Goal: Transaction & Acquisition: Purchase product/service

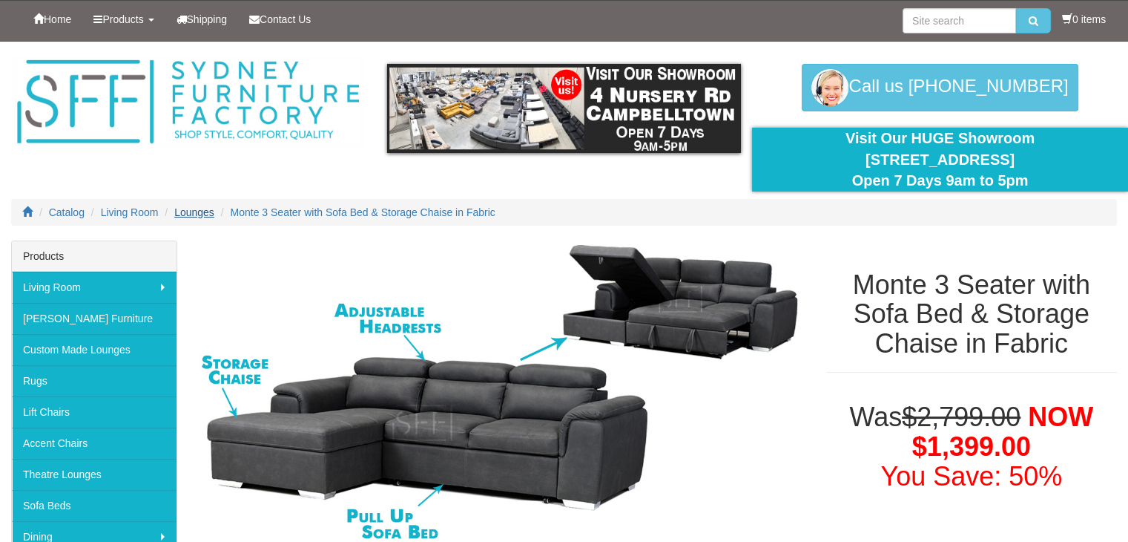
scroll to position [74, 0]
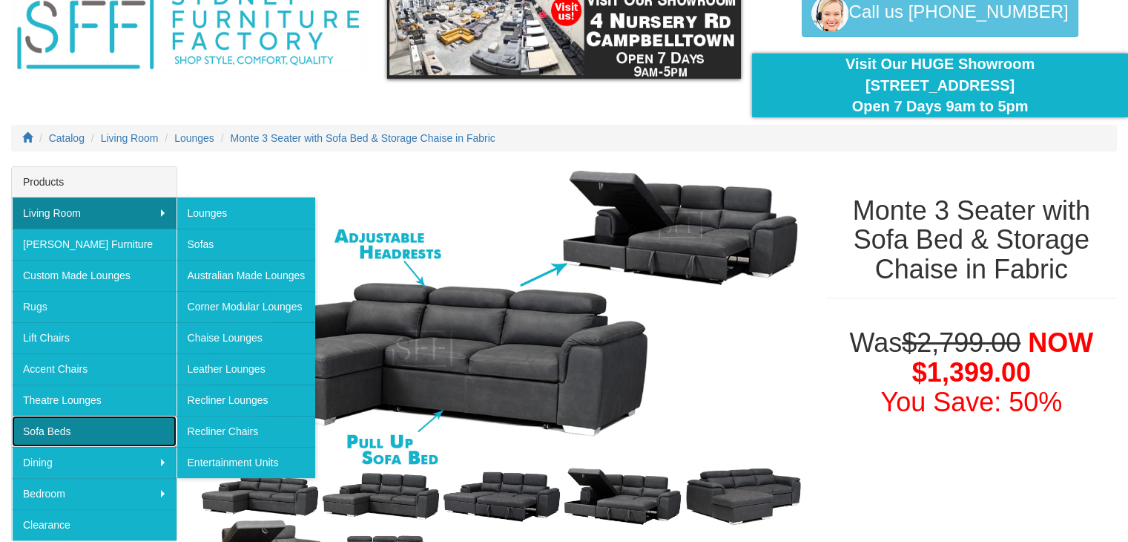
click at [55, 419] on link "Sofa Beds" at bounding box center [94, 430] width 165 height 31
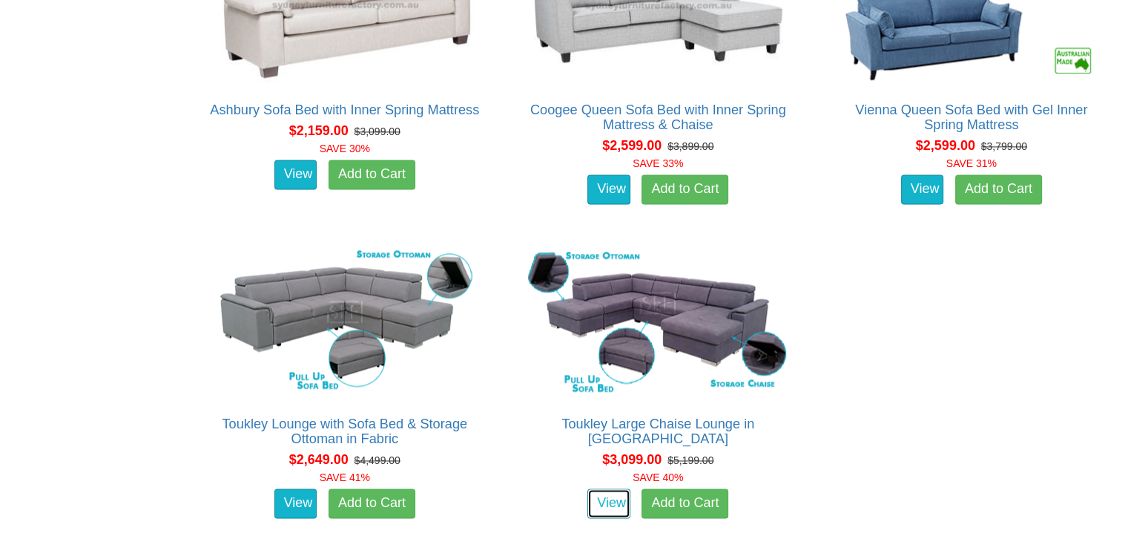
scroll to position [1780, 0]
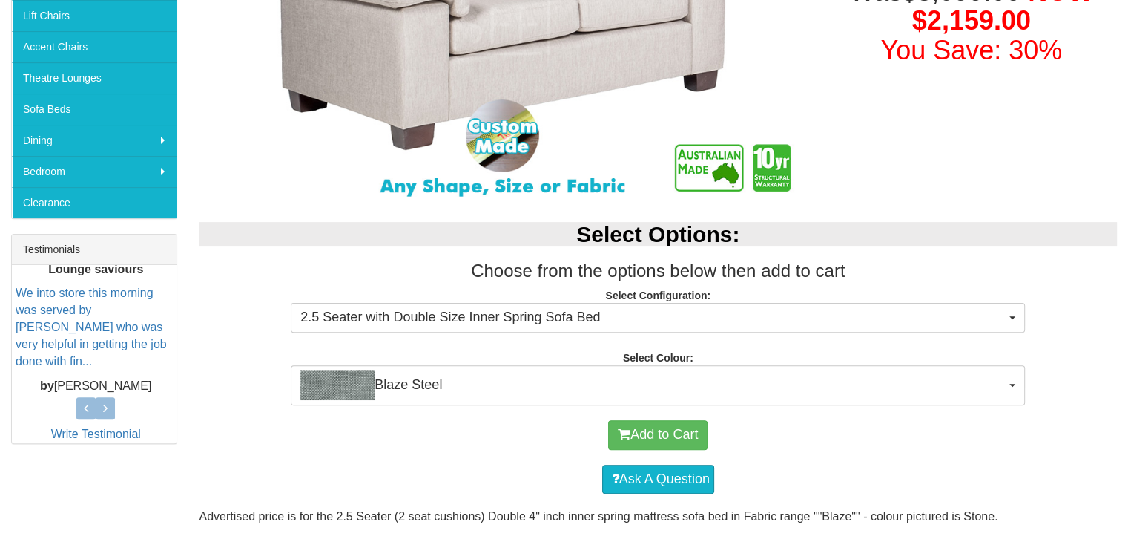
scroll to position [371, 0]
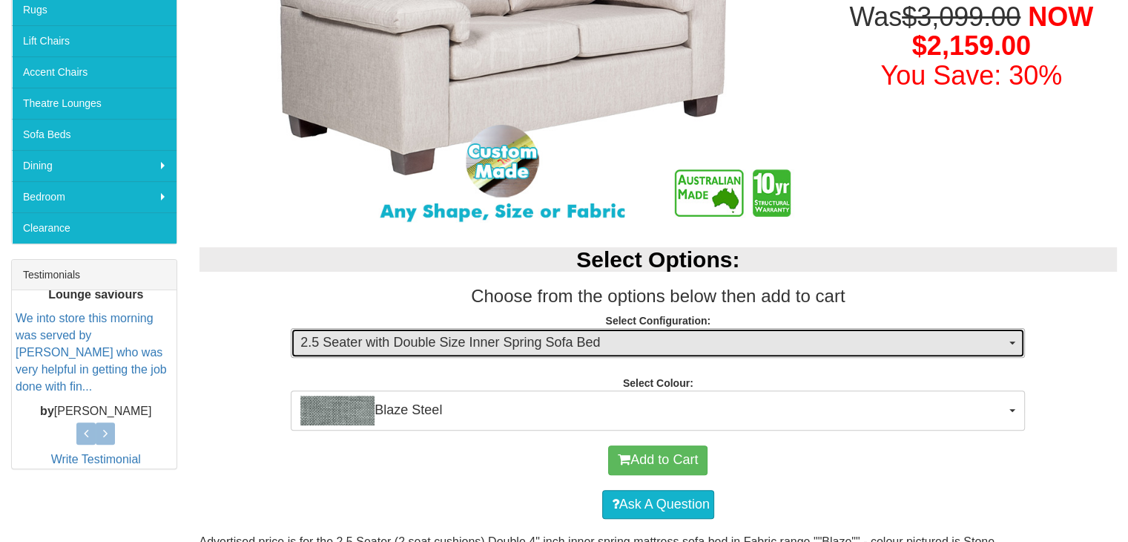
click at [608, 352] on button "2.5 Seater with Double Size Inner Spring Sofa Bed" at bounding box center [658, 343] width 734 height 30
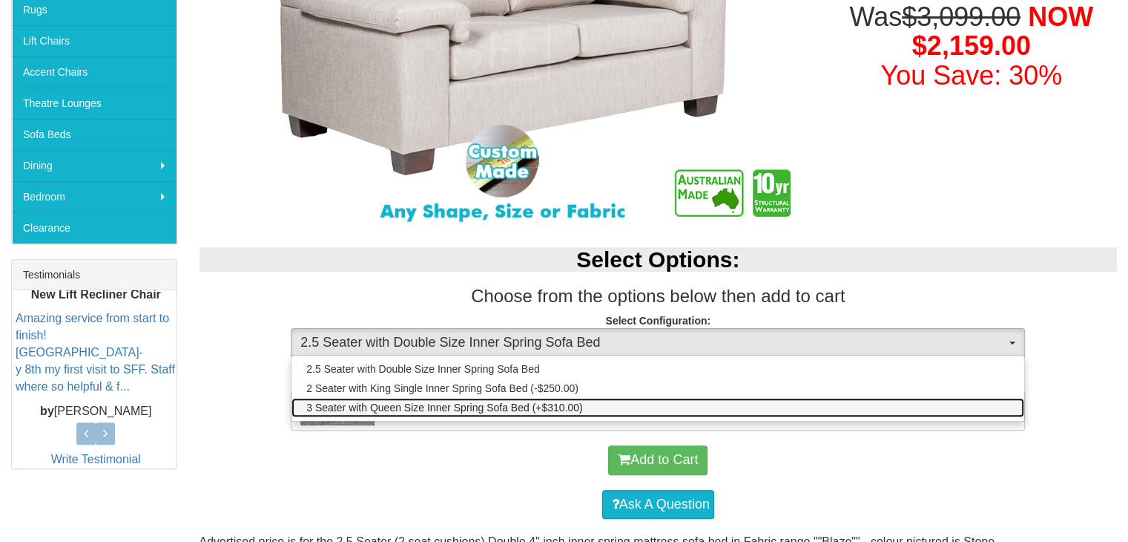
click at [554, 408] on span "3 Seater with Queen Size Inner Spring Sofa Bed (+$310.00)" at bounding box center [444, 407] width 276 height 15
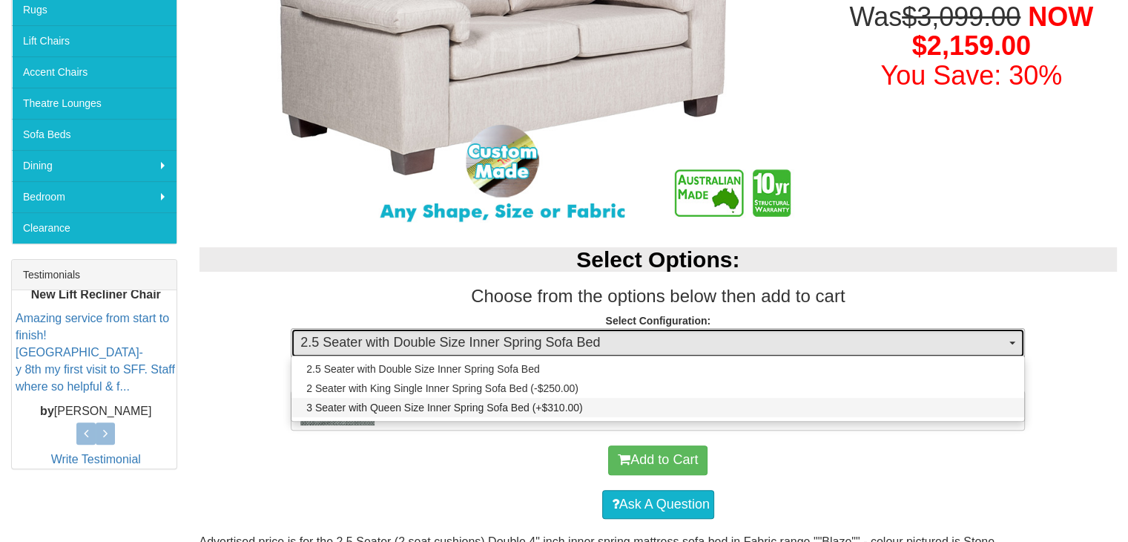
select select "440"
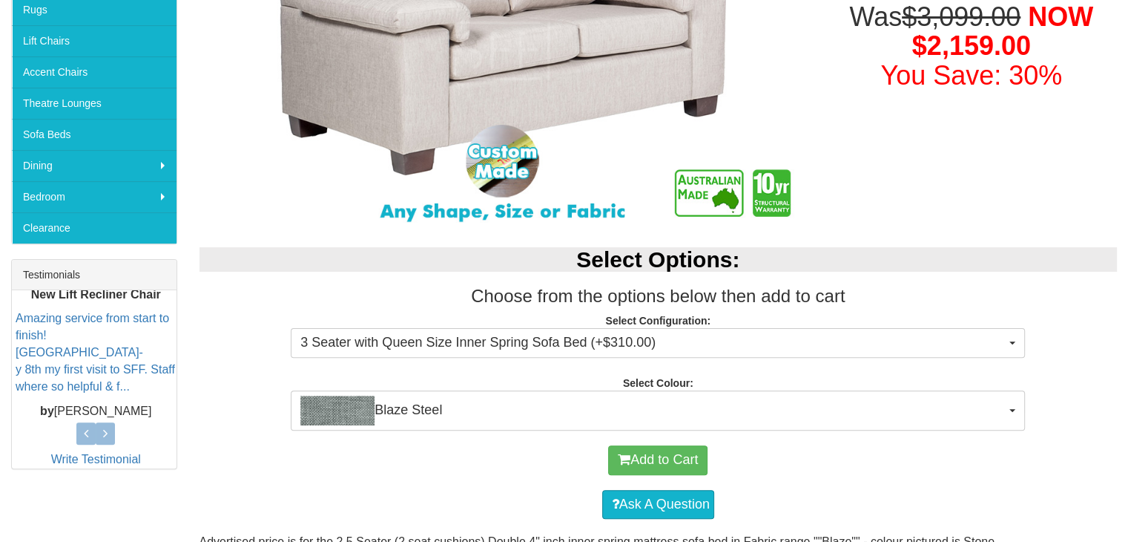
click at [899, 303] on h3 "Choose from the options below then add to cart" at bounding box center [659, 295] width 918 height 19
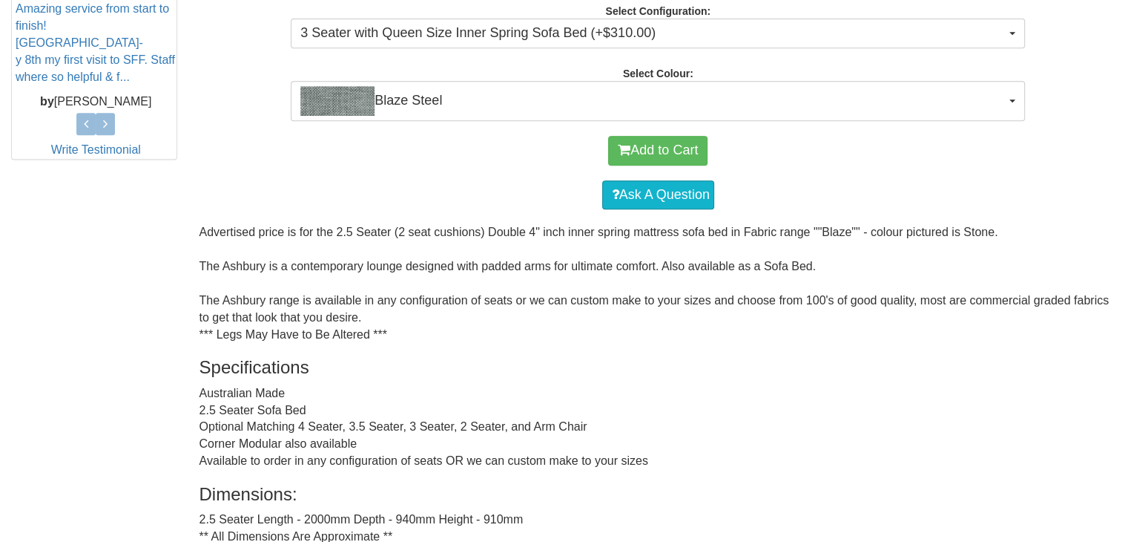
scroll to position [516, 0]
